Goal: Transaction & Acquisition: Obtain resource

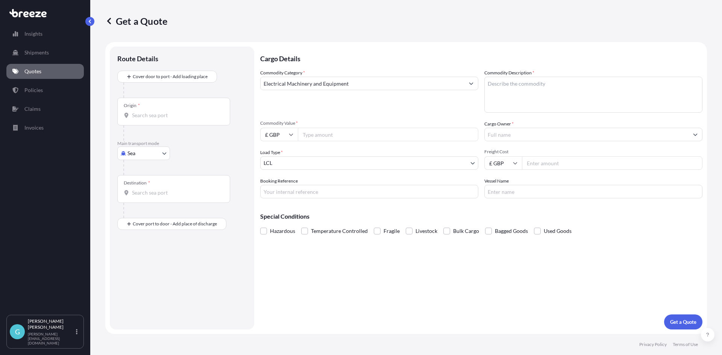
select select "Sea"
select select "1"
click at [360, 130] on input "Commodity Value *" at bounding box center [388, 135] width 181 height 14
click at [279, 135] on input "£ GBP" at bounding box center [279, 135] width 38 height 14
click at [281, 190] on div "$ USD" at bounding box center [279, 187] width 32 height 14
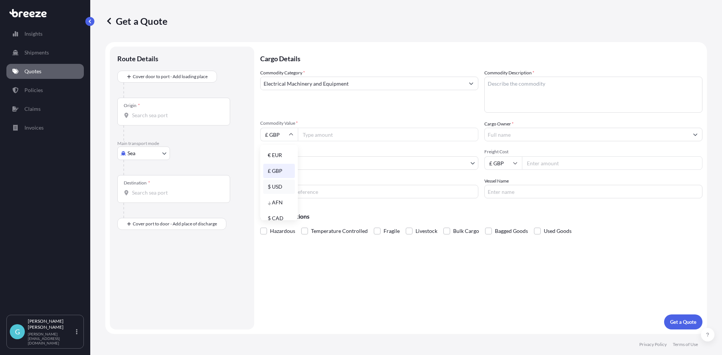
type input "$ USD"
click at [312, 137] on input "Commodity Value *" at bounding box center [388, 135] width 181 height 14
type input "21500"
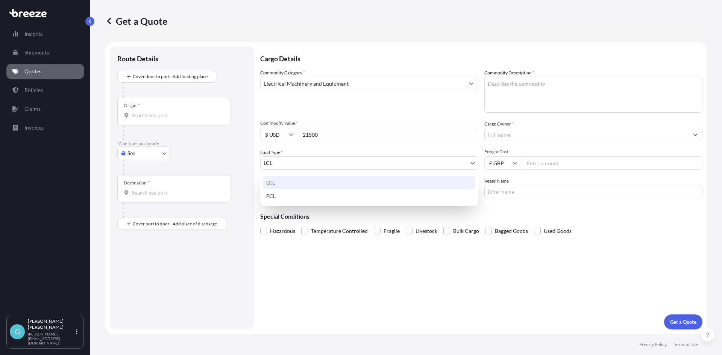
click at [380, 161] on body "Insights Shipments Quotes Policies Claims Invoices G [PERSON_NAME] [PERSON_NAME…" at bounding box center [361, 177] width 722 height 355
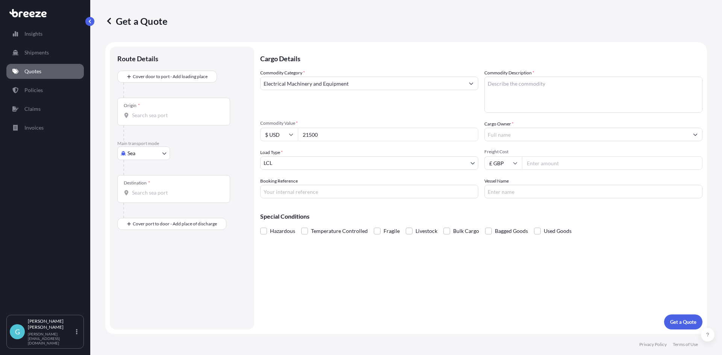
click at [185, 120] on div "Origin *" at bounding box center [173, 112] width 113 height 28
click at [185, 119] on input "Origin *" at bounding box center [176, 116] width 89 height 8
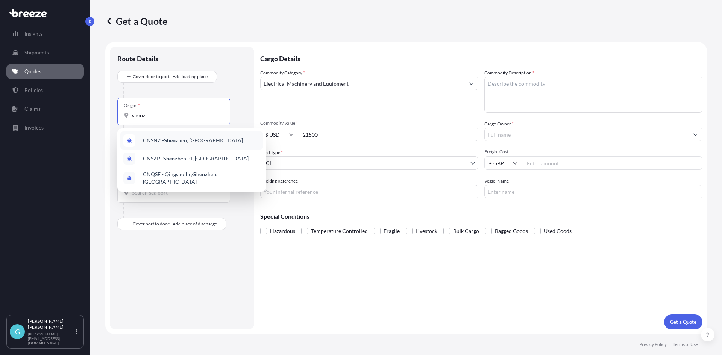
click at [191, 143] on span "CNSNZ - Shenz hen, [GEOGRAPHIC_DATA]" at bounding box center [193, 141] width 100 height 8
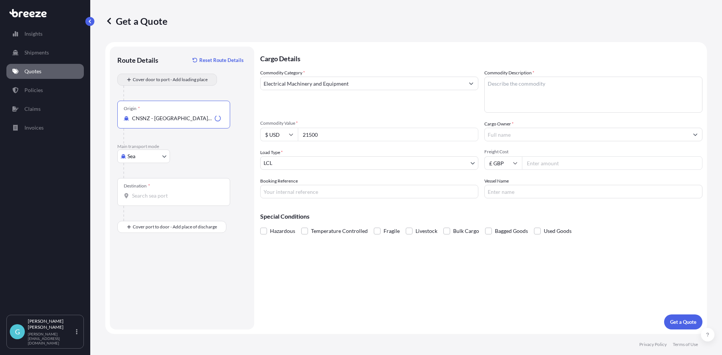
type input "CNSNZ - [GEOGRAPHIC_DATA], [GEOGRAPHIC_DATA]"
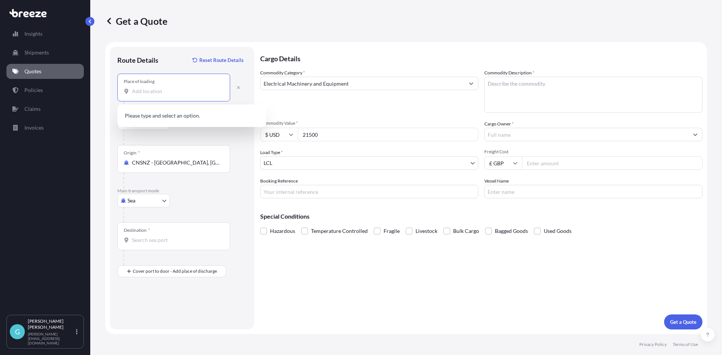
click at [173, 92] on input "Place of loading" at bounding box center [176, 92] width 89 height 8
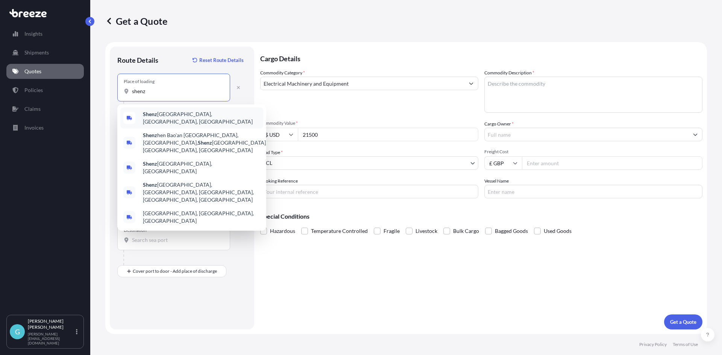
click at [205, 118] on span "Shenz hen, [GEOGRAPHIC_DATA], [GEOGRAPHIC_DATA]" at bounding box center [201, 118] width 117 height 15
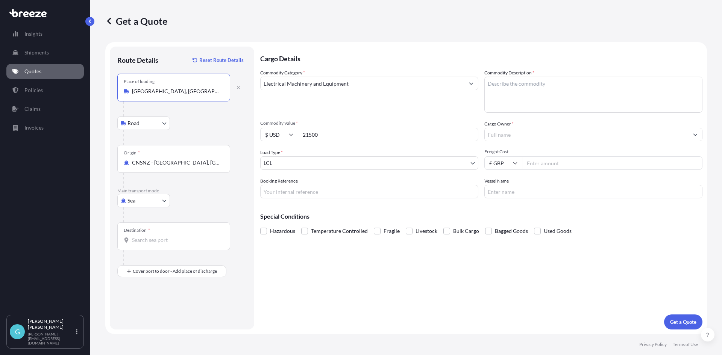
type input "[GEOGRAPHIC_DATA], [GEOGRAPHIC_DATA], [GEOGRAPHIC_DATA]"
click at [146, 239] on input "Destination *" at bounding box center [176, 241] width 89 height 8
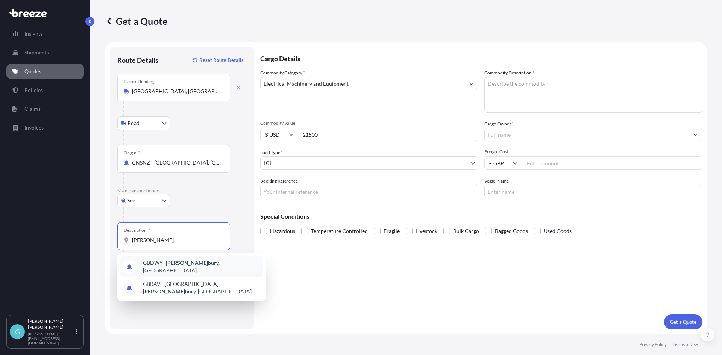
click at [207, 269] on span "GBDWY - [PERSON_NAME] bury, [GEOGRAPHIC_DATA]" at bounding box center [201, 267] width 117 height 15
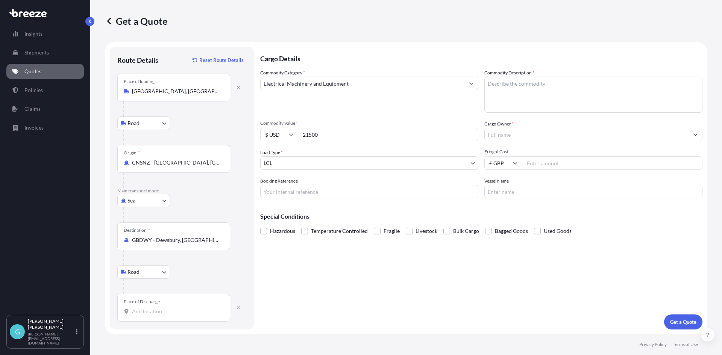
drag, startPoint x: 223, startPoint y: 243, endPoint x: 129, endPoint y: 240, distance: 94.1
click at [129, 240] on div "GBDWY - Dewsbury, [GEOGRAPHIC_DATA]" at bounding box center [174, 241] width 100 height 8
click at [131, 240] on div "GBDWY - Dewsbury, [GEOGRAPHIC_DATA]" at bounding box center [174, 241] width 100 height 8
click at [132, 240] on input "GBDWY - Dewsbury, [GEOGRAPHIC_DATA]" at bounding box center [176, 241] width 89 height 8
drag, startPoint x: 131, startPoint y: 240, endPoint x: 185, endPoint y: 237, distance: 54.6
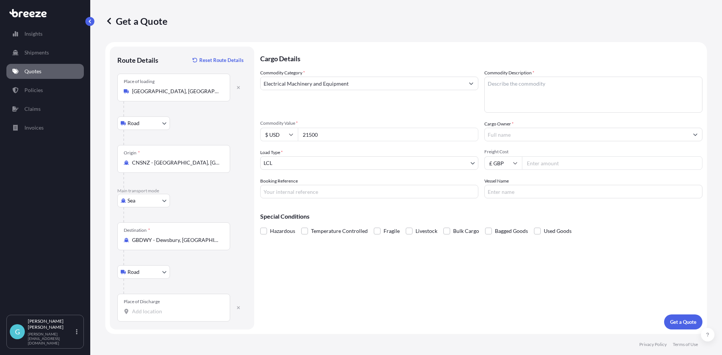
click at [171, 237] on div "GBDWY - Dewsbury, [GEOGRAPHIC_DATA]" at bounding box center [174, 241] width 100 height 8
click at [171, 237] on input "GBDWY - Dewsbury, [GEOGRAPHIC_DATA]" at bounding box center [176, 241] width 89 height 8
drag, startPoint x: 219, startPoint y: 238, endPoint x: 130, endPoint y: 232, distance: 89.7
click at [130, 232] on div "Destination * GBDWY - [GEOGRAPHIC_DATA], [GEOGRAPHIC_DATA]" at bounding box center [173, 237] width 113 height 28
type input "GBFXT - Felixstowe, [GEOGRAPHIC_DATA]"
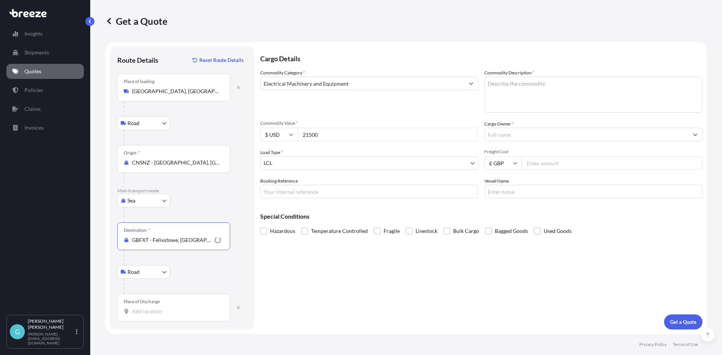
click at [167, 311] on input "Place of Discharge" at bounding box center [176, 312] width 89 height 8
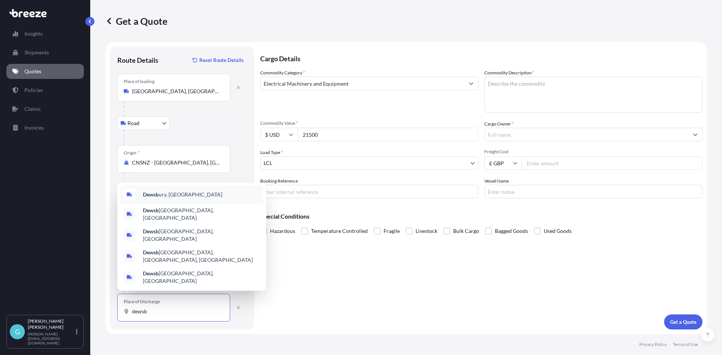
click at [178, 203] on div "Dewsb ury, [GEOGRAPHIC_DATA]" at bounding box center [191, 195] width 143 height 18
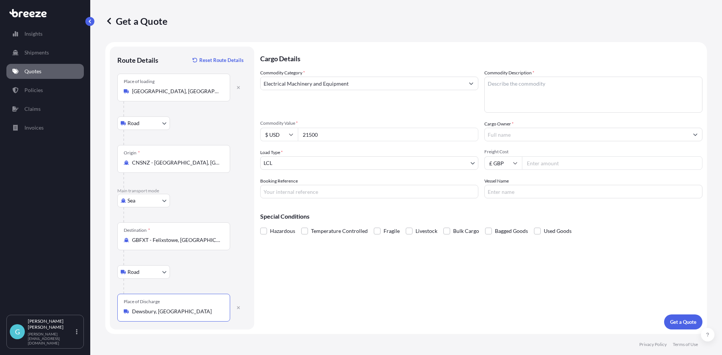
type input "Dewsbury, [GEOGRAPHIC_DATA]"
click at [530, 162] on input "Freight Cost" at bounding box center [612, 163] width 181 height 14
type input "582.79"
click at [318, 186] on input "Booking Reference" at bounding box center [369, 192] width 218 height 14
click at [357, 190] on input "Booking Reference" at bounding box center [369, 192] width 218 height 14
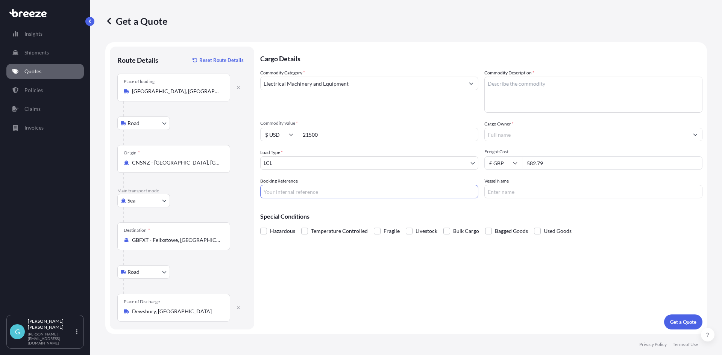
paste input "SQ19725"
type input "SQ19725"
click at [537, 96] on textarea "Commodity Description *" at bounding box center [593, 95] width 218 height 36
click at [524, 80] on textarea "Commodity Description *" at bounding box center [593, 95] width 218 height 36
paste textarea "Smart Pillow Slip Unit Version Device with 5V/3A adapter"
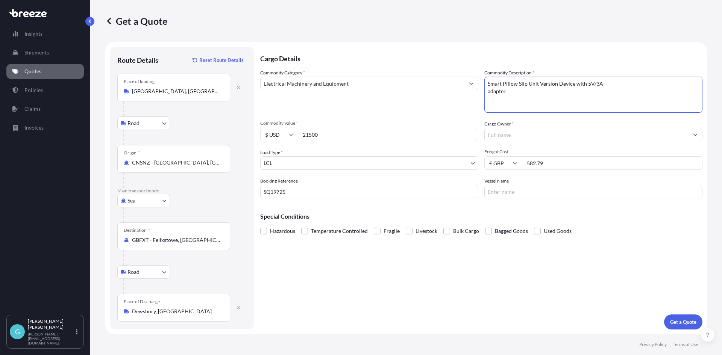
click at [488, 90] on textarea "Smart Pillow Slip Unit Version Device with 5V/3A adapter" at bounding box center [593, 95] width 218 height 36
type textarea "Smart Pillow Slip Unit Version Device with 5V/3A adapter"
click at [522, 132] on input "Cargo Owner *" at bounding box center [587, 135] width 204 height 14
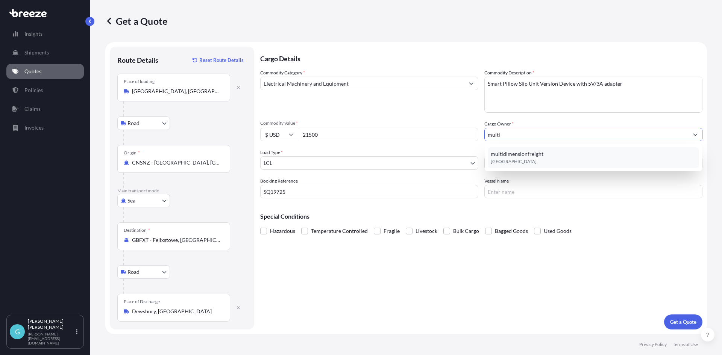
click at [540, 147] on div "multidimensionfreight [GEOGRAPHIC_DATA]" at bounding box center [593, 157] width 211 height 21
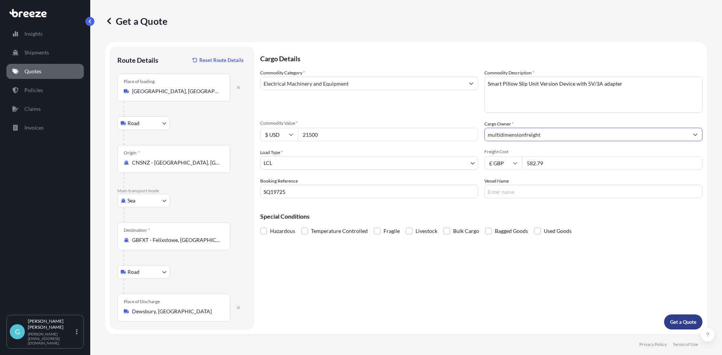
type input "multidimensionfreight"
click at [685, 326] on button "Get a Quote" at bounding box center [683, 322] width 38 height 15
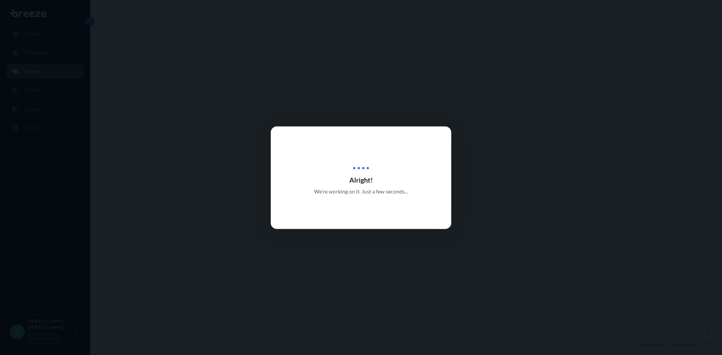
select select "Road"
select select "Sea"
select select "Road"
select select "1"
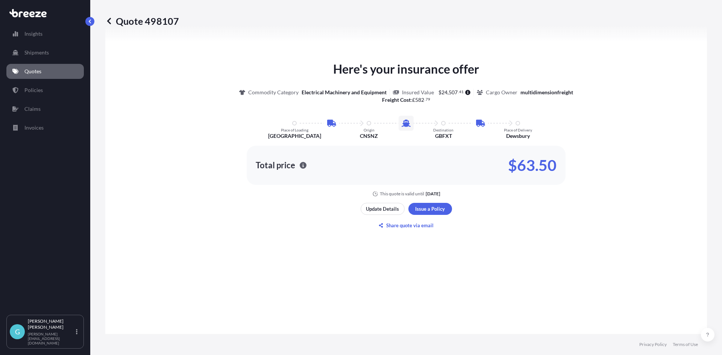
scroll to position [451, 0]
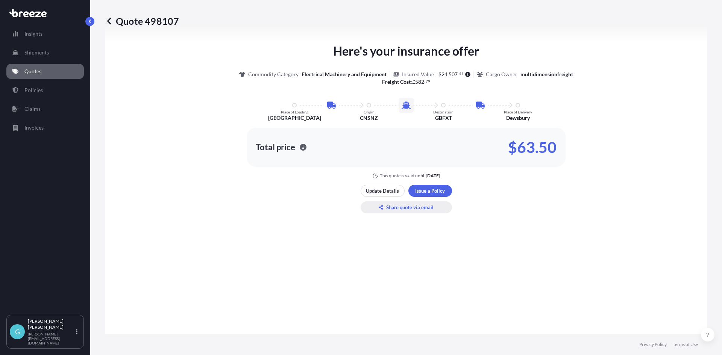
click at [408, 209] on p "Share quote via email" at bounding box center [409, 208] width 47 height 8
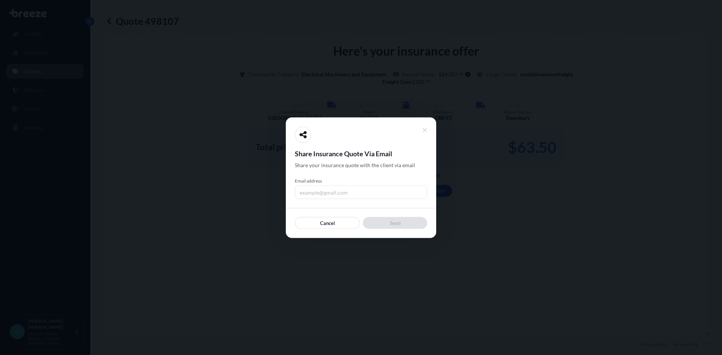
click at [404, 196] on input "Email address" at bounding box center [361, 192] width 132 height 14
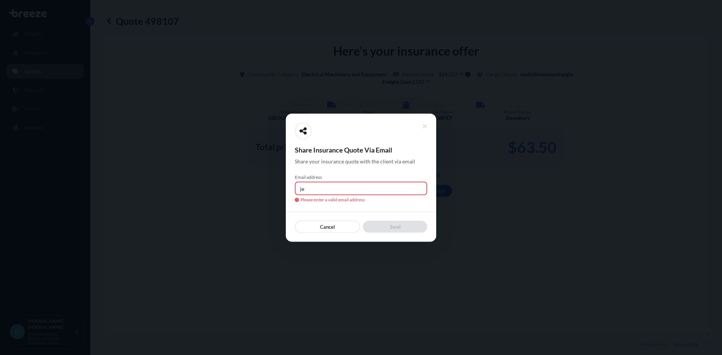
type input "j"
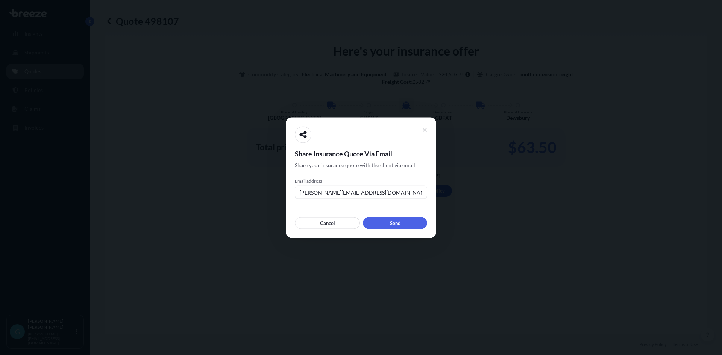
type input "[PERSON_NAME][EMAIL_ADDRESS][DOMAIN_NAME]"
click at [404, 216] on div "Cancel Send" at bounding box center [361, 218] width 132 height 21
